Goal: Information Seeking & Learning: Learn about a topic

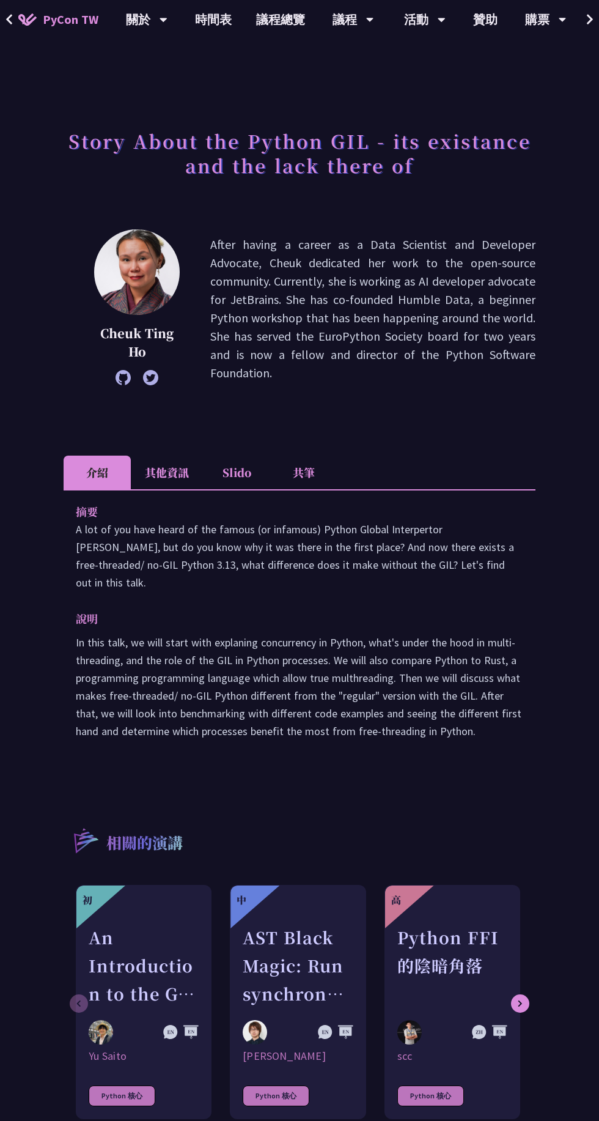
scroll to position [60, 0]
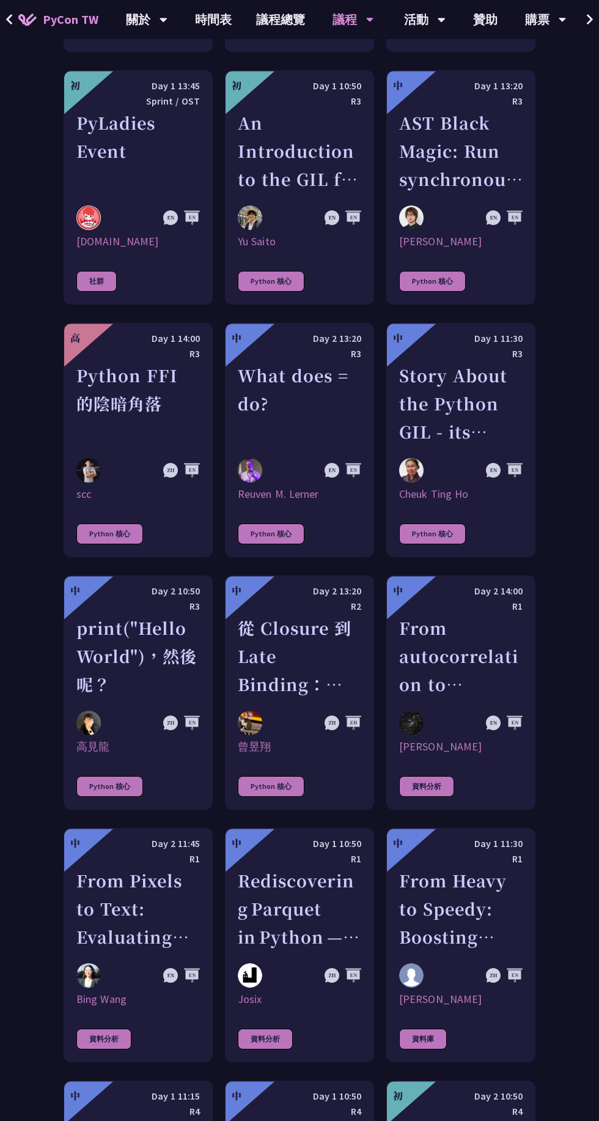
scroll to position [1808, 0]
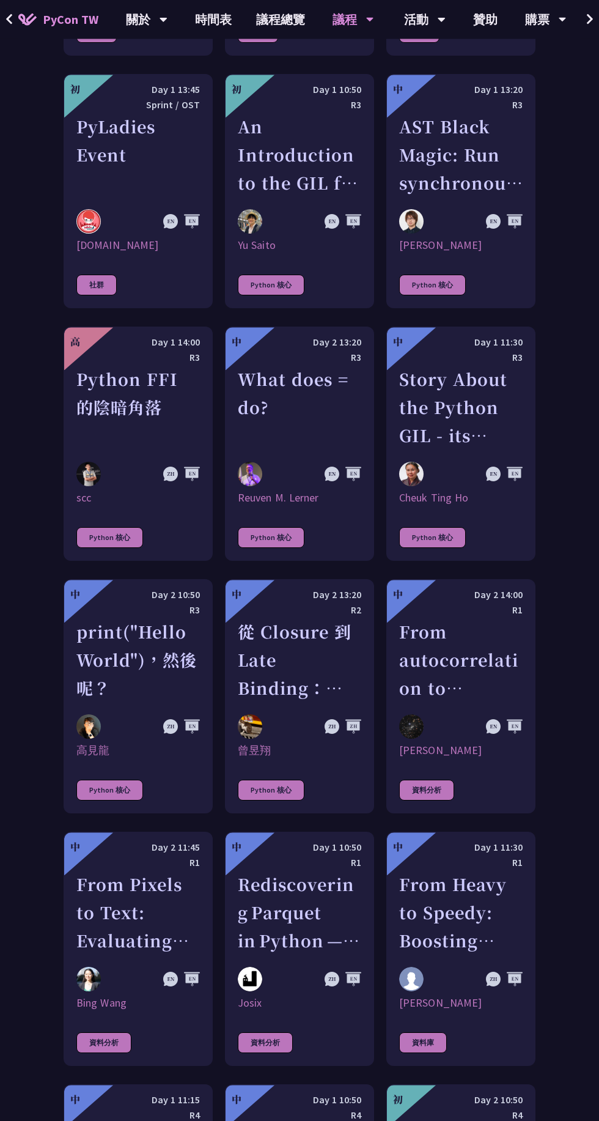
click at [145, 416] on div "Python FFI 的陰暗角落" at bounding box center [138, 407] width 124 height 84
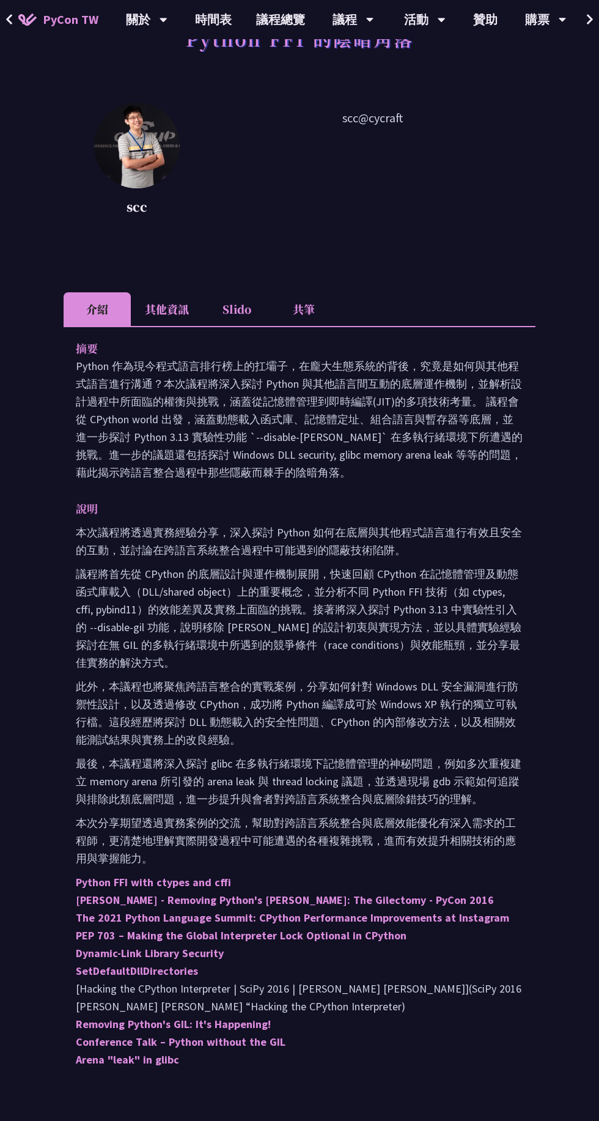
scroll to position [132, 0]
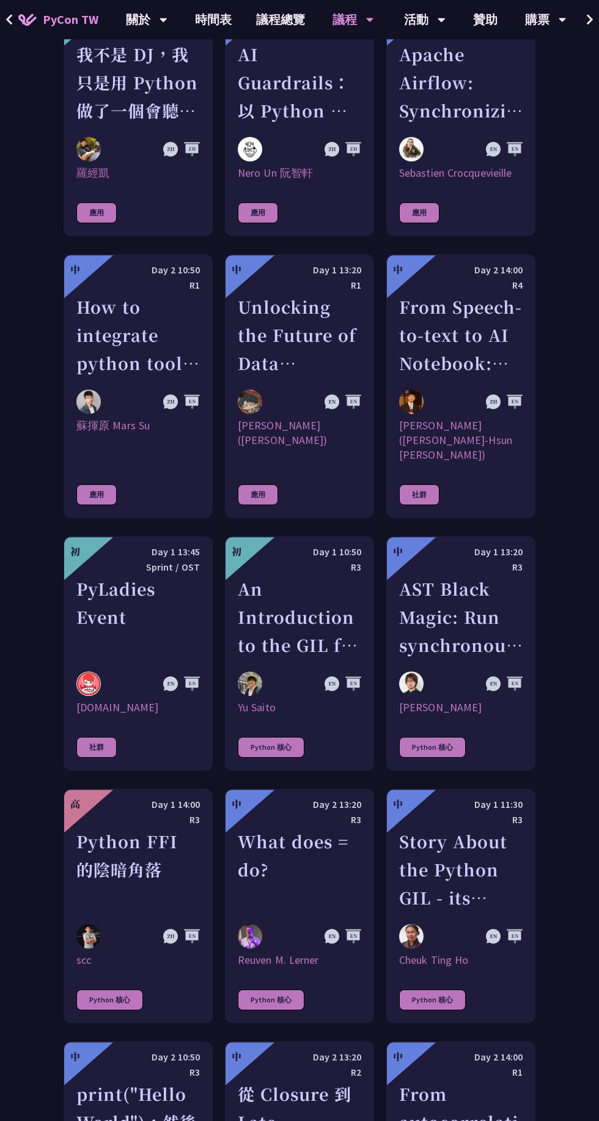
scroll to position [1344, 0]
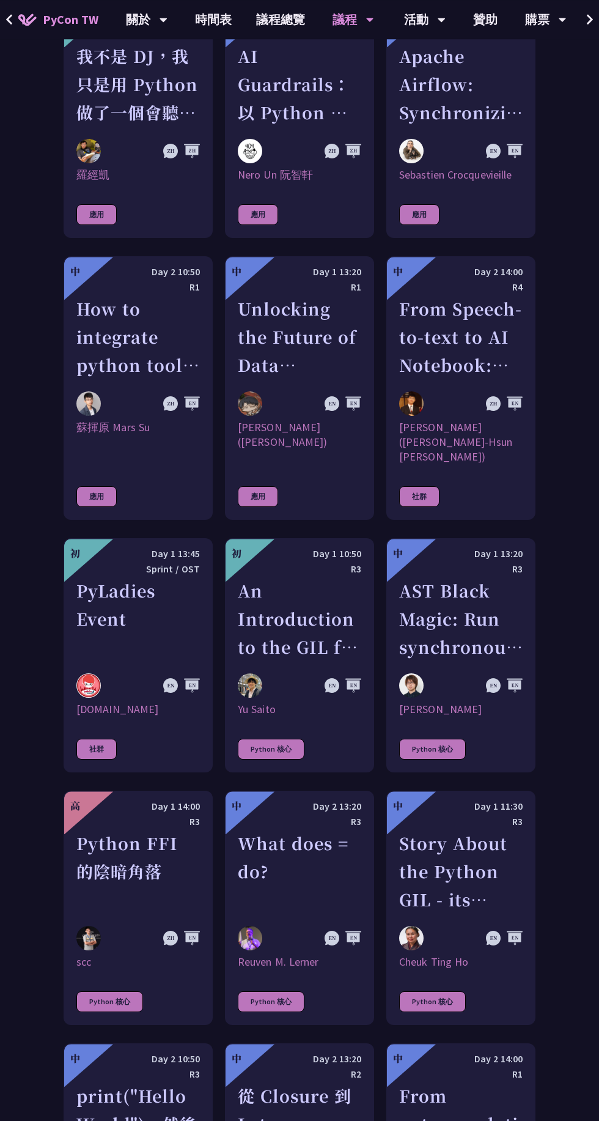
click at [493, 654] on div "AST Black Magic: Run synchronous Python code on asynchronous Pyodide" at bounding box center [461, 619] width 124 height 84
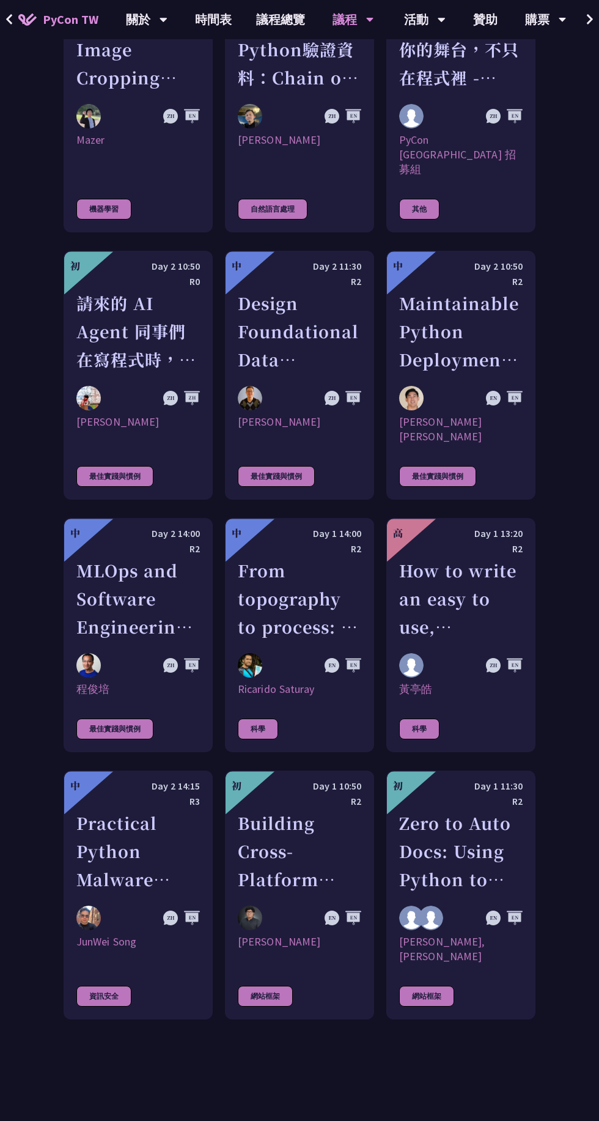
scroll to position [3330, 0]
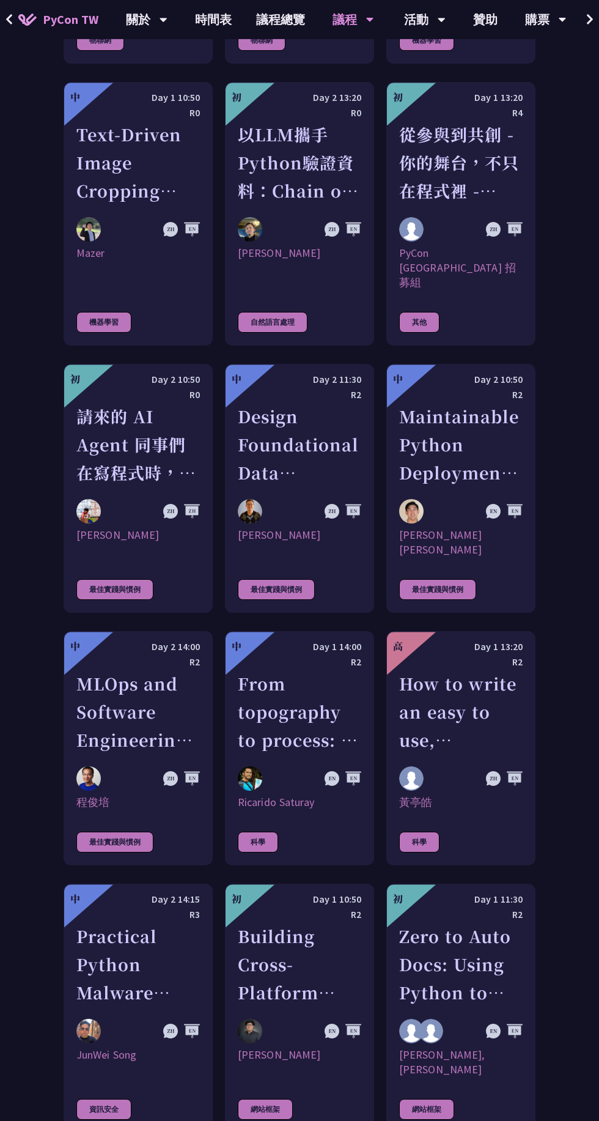
click at [523, 674] on div "How to write an easy to use, interactive physics/science/engineering simulator …" at bounding box center [461, 712] width 124 height 84
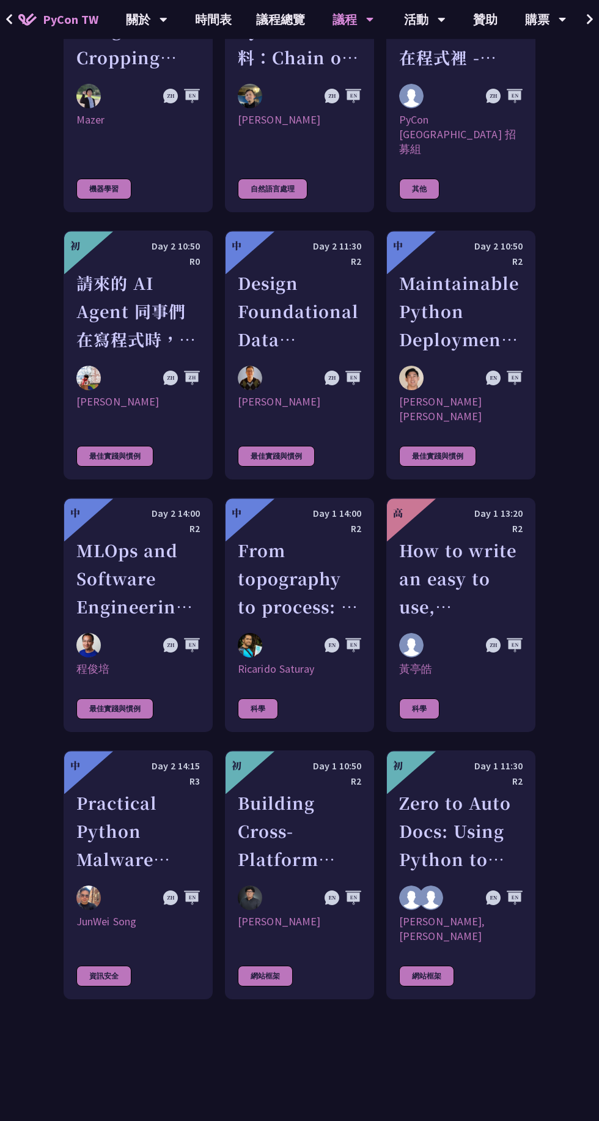
scroll to position [3367, 0]
